Goal: Transaction & Acquisition: Purchase product/service

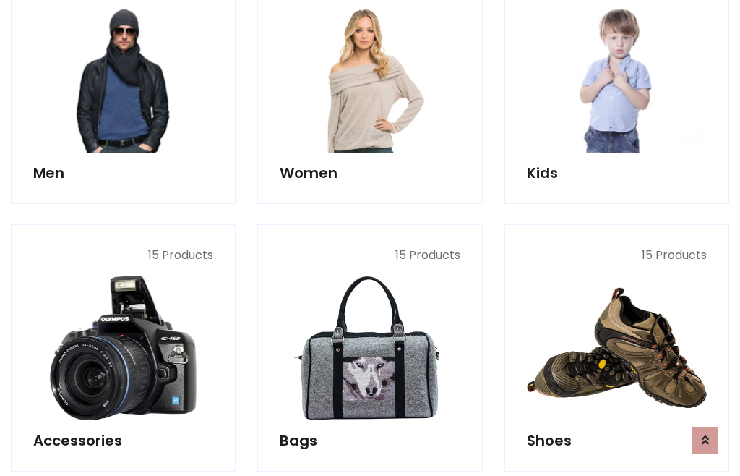
scroll to position [1049, 0]
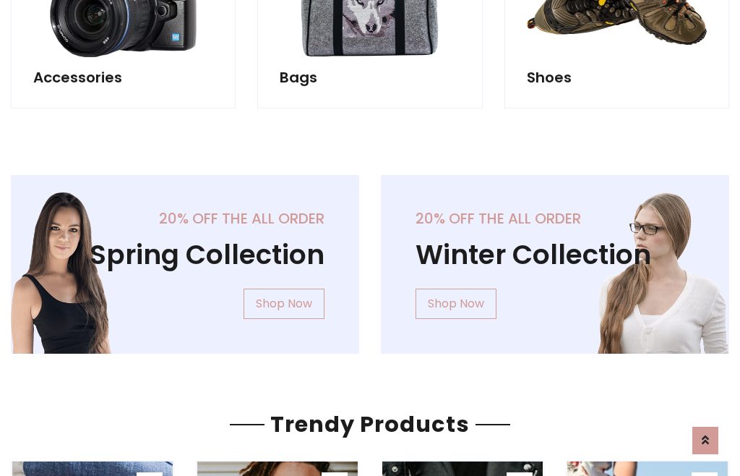
click at [370, 258] on div "20% off the all order Winter Collection Shop Now" at bounding box center [555, 276] width 370 height 202
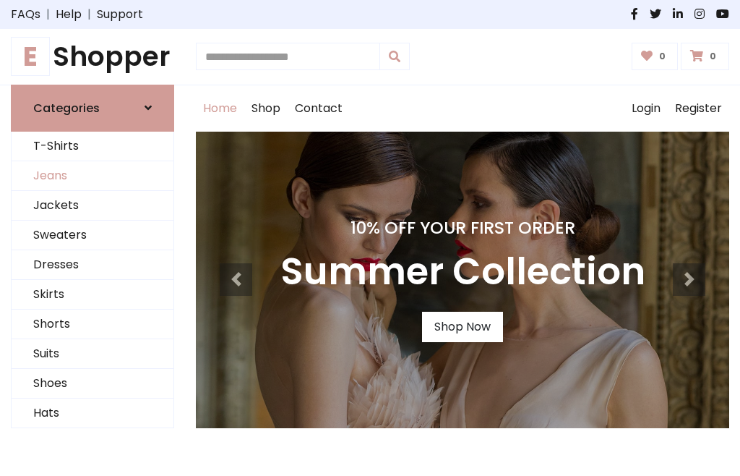
click at [93, 176] on link "Jeans" at bounding box center [93, 176] width 162 height 30
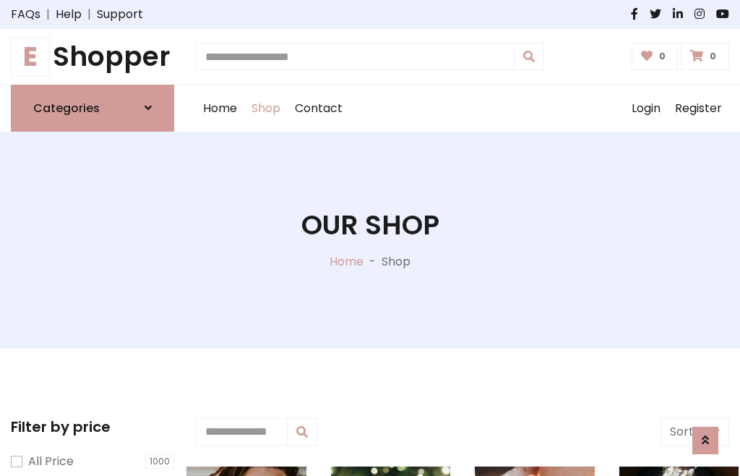
scroll to position [456, 0]
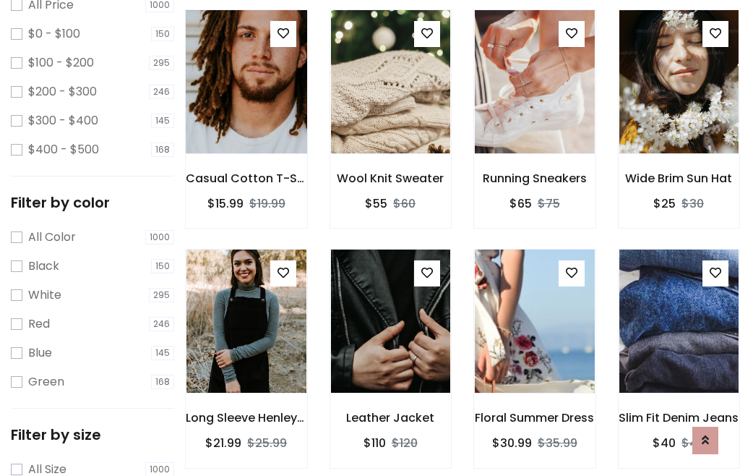
click at [246, 113] on img at bounding box center [246, 81] width 144 height 347
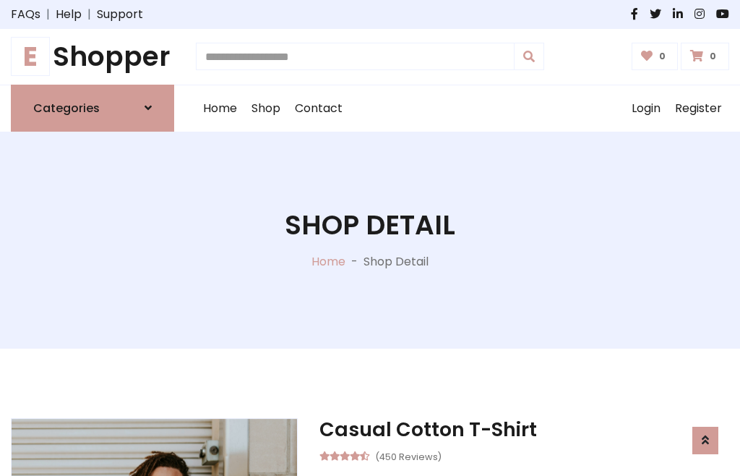
scroll to position [155, 0]
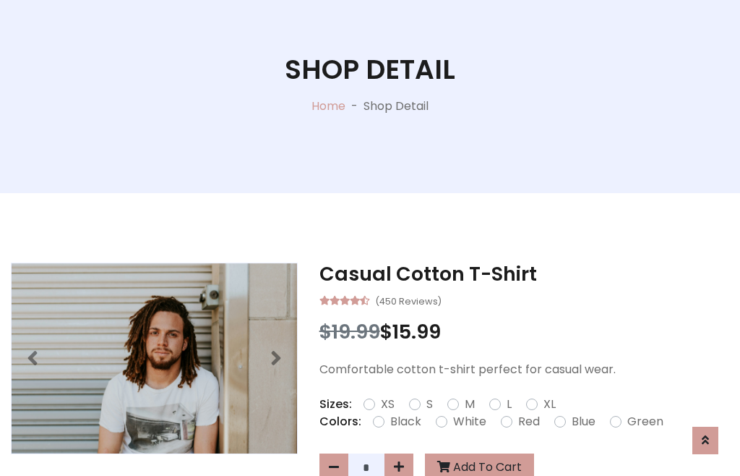
click at [527, 421] on label "Red" at bounding box center [529, 421] width 22 height 17
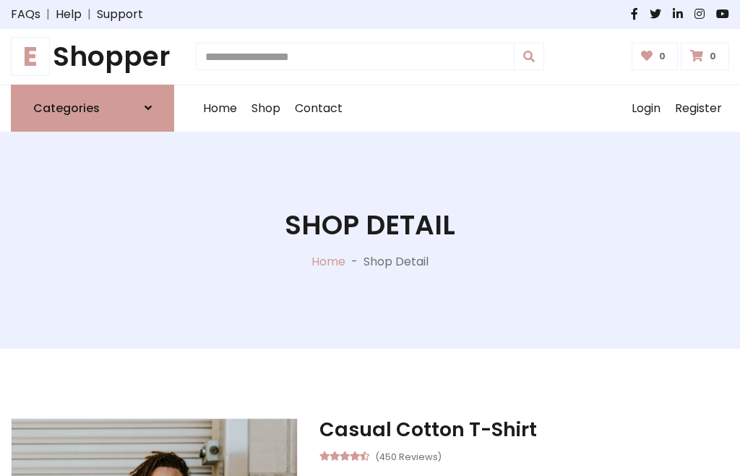
click at [370, 238] on h1 "Shop Detail" at bounding box center [370, 225] width 171 height 33
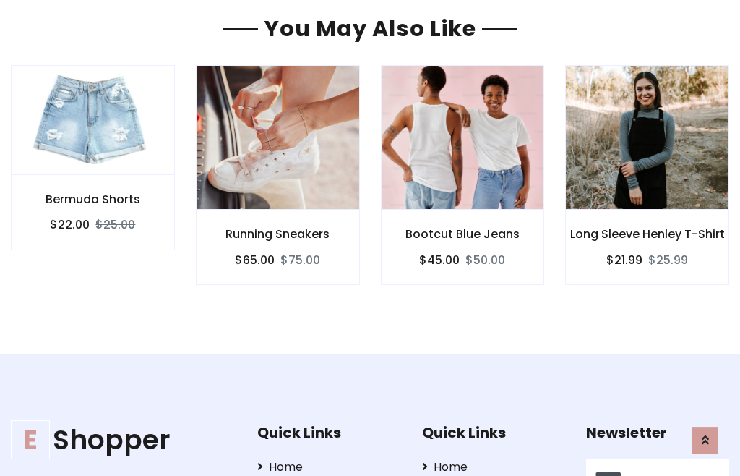
type input "******"
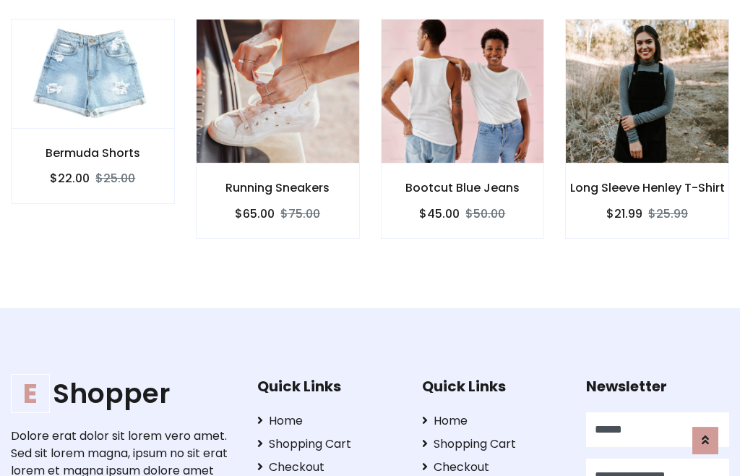
scroll to position [0, 1]
type input "**********"
